Goal: Task Accomplishment & Management: Manage account settings

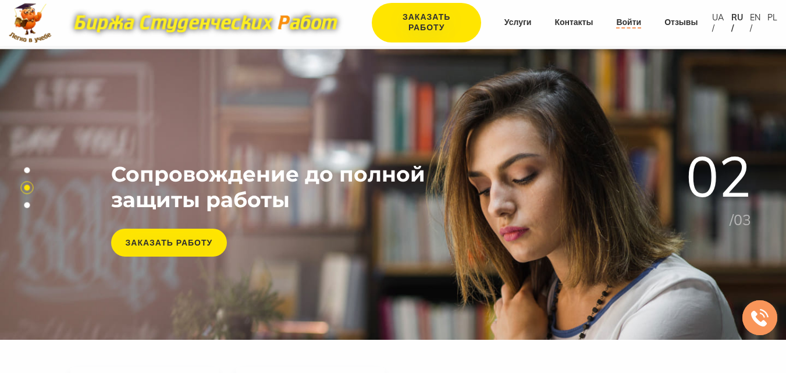
click at [620, 23] on link "Войти" at bounding box center [628, 23] width 25 height 12
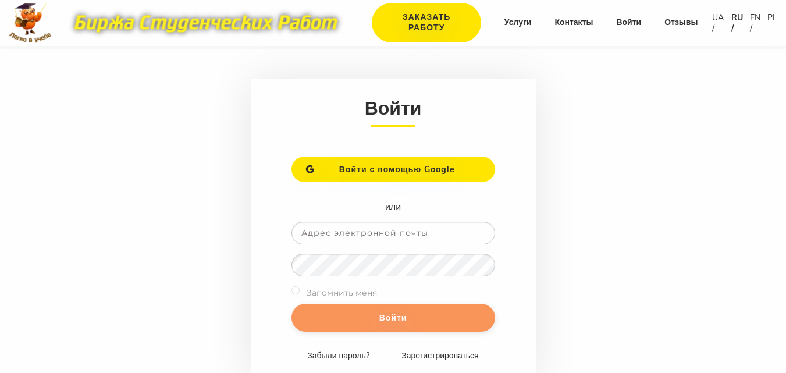
type input "[EMAIL_ADDRESS][DOMAIN_NAME]"
click at [366, 308] on input "Войти" at bounding box center [393, 318] width 204 height 28
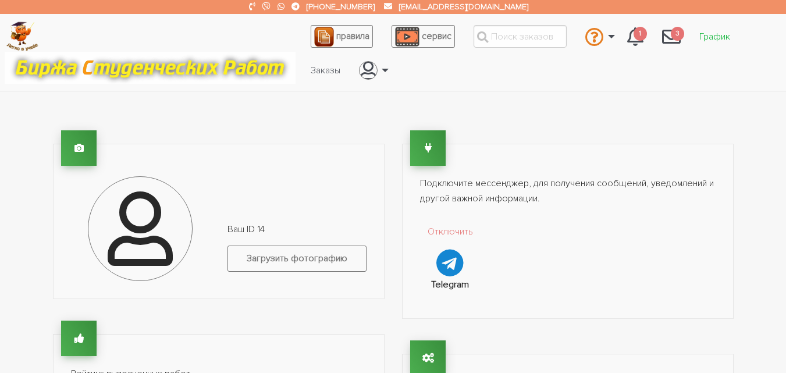
click at [715, 35] on link "График" at bounding box center [714, 37] width 49 height 22
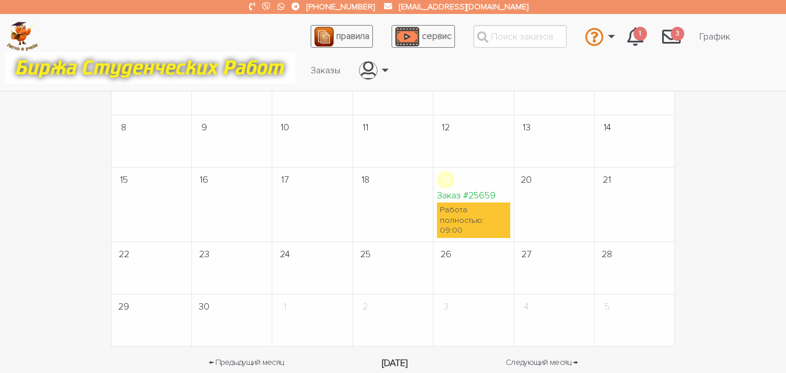
scroll to position [174, 0]
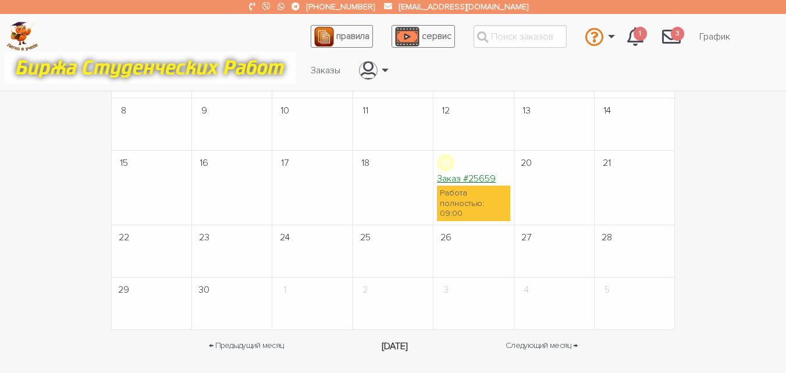
click at [471, 180] on link "Заказ #25659" at bounding box center [466, 179] width 59 height 12
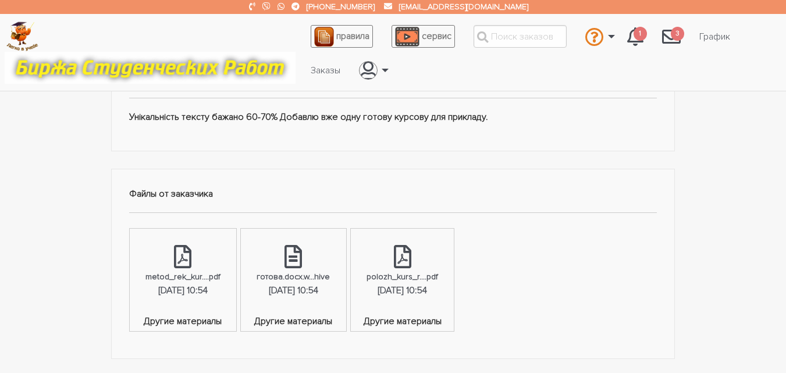
scroll to position [582, 0]
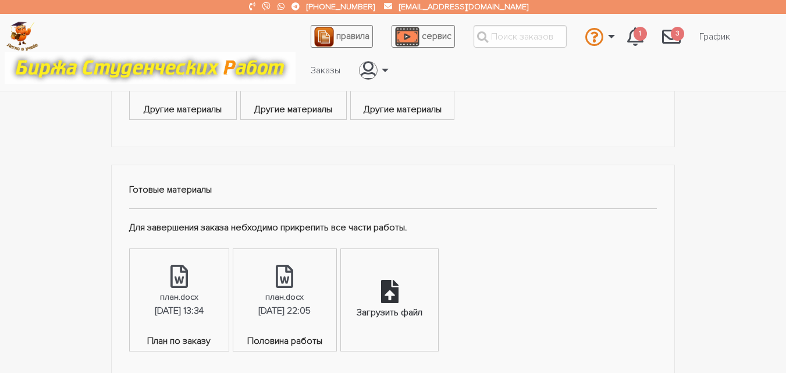
click at [436, 277] on div "Загрузить файл" at bounding box center [389, 300] width 97 height 102
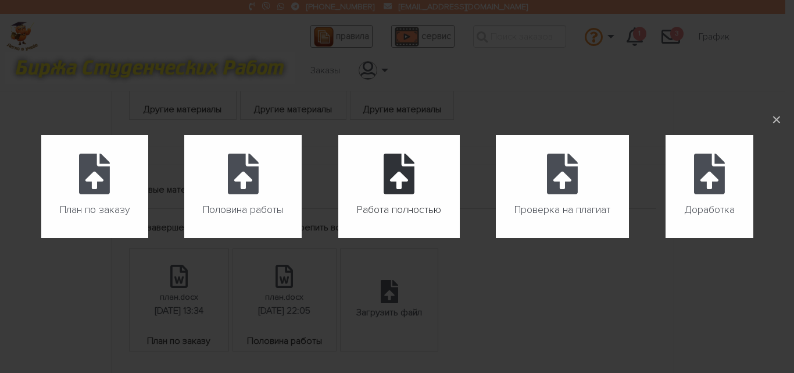
click at [397, 166] on icon at bounding box center [399, 174] width 31 height 41
click at [339, 238] on input "Работа полностью" at bounding box center [338, 238] width 1 height 1
click at [604, 291] on div "План по заказу Загрузить файл Половина работы Загрузить файл Работа полностью З…" at bounding box center [397, 186] width 794 height 373
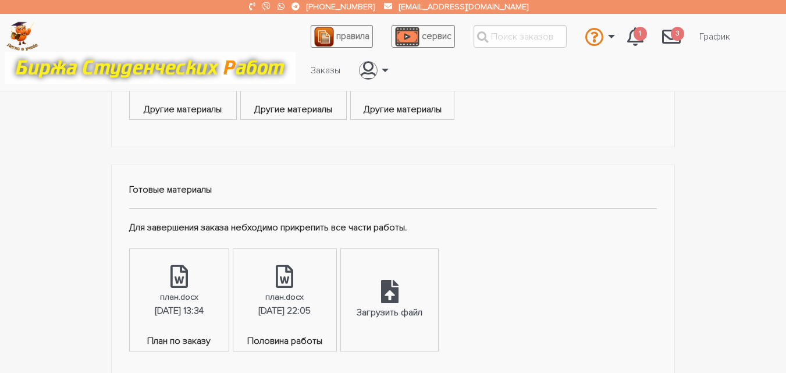
scroll to position [640, 0]
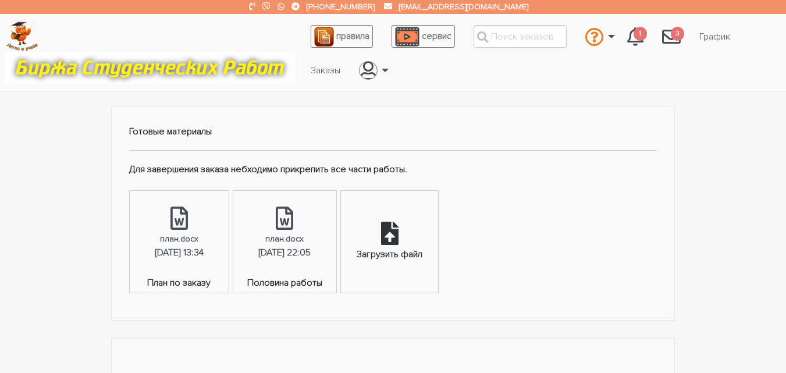
click at [398, 228] on icon at bounding box center [389, 233] width 17 height 23
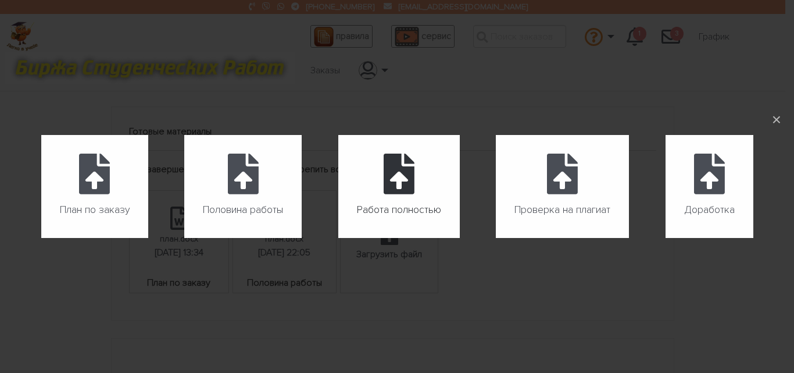
click at [397, 176] on icon at bounding box center [399, 174] width 31 height 41
click at [339, 238] on input "Работа полностью" at bounding box center [338, 238] width 1 height 1
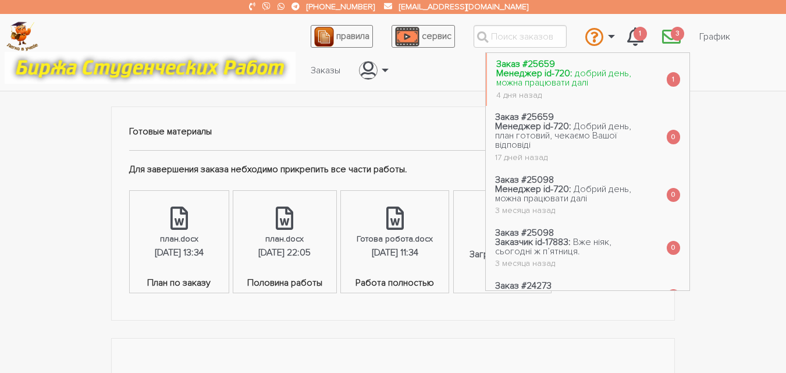
click at [605, 84] on link "Заказ #25659 Менеджер id-720: добрий день, можна працювати далі 4 дня назад" at bounding box center [572, 79] width 170 height 53
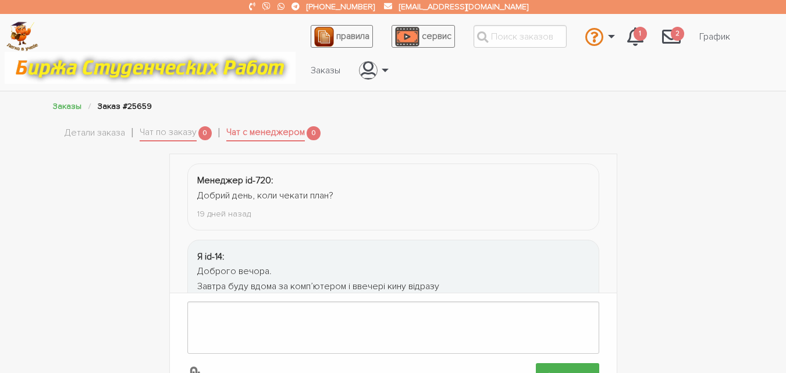
scroll to position [348, 0]
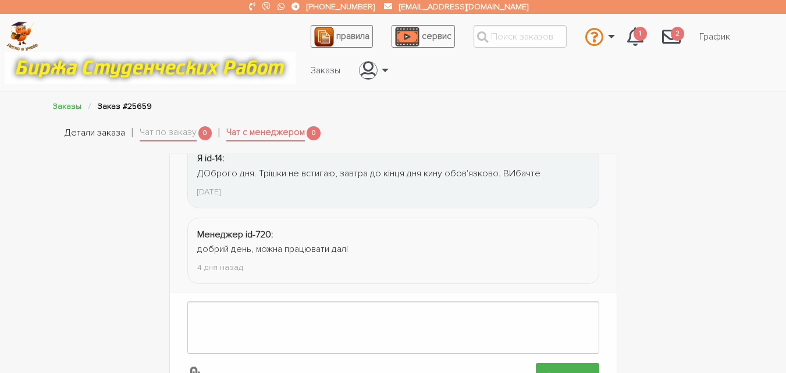
click at [115, 130] on link "Детали заказа" at bounding box center [95, 133] width 60 height 15
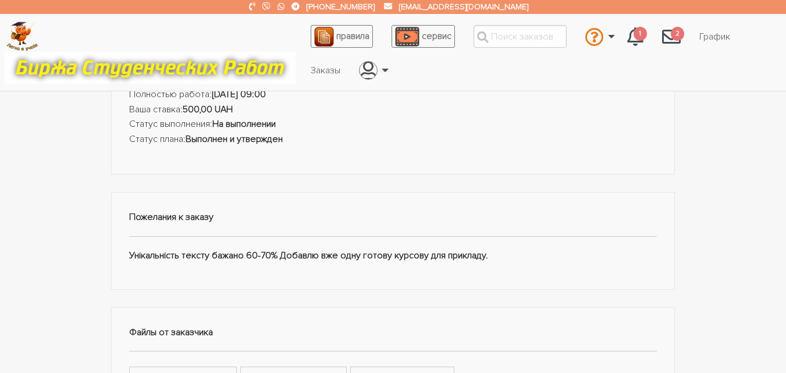
scroll to position [233, 0]
